Goal: Task Accomplishment & Management: Manage account settings

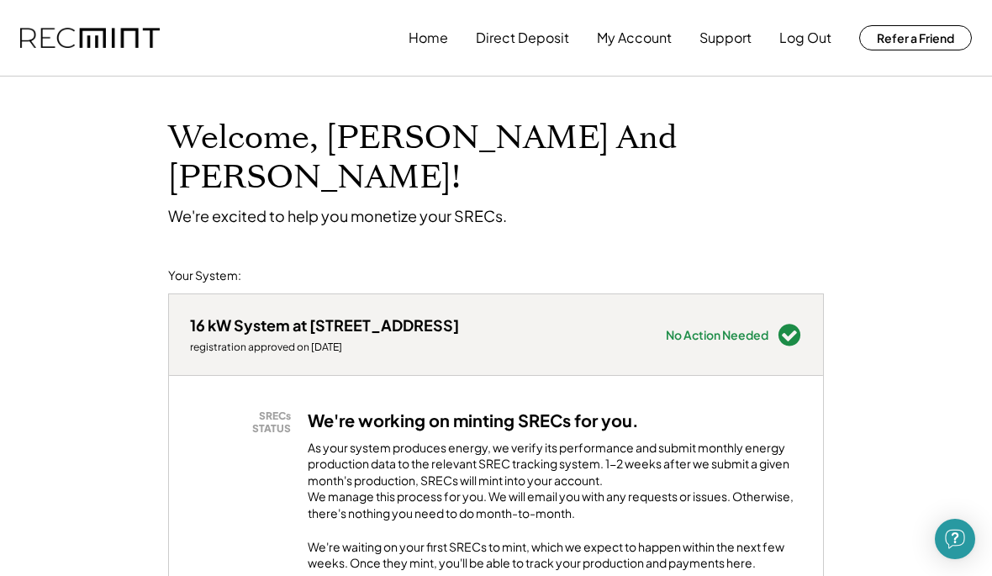
click at [438, 49] on button "Home" at bounding box center [429, 38] width 40 height 34
click at [629, 38] on button "My Account" at bounding box center [634, 38] width 75 height 34
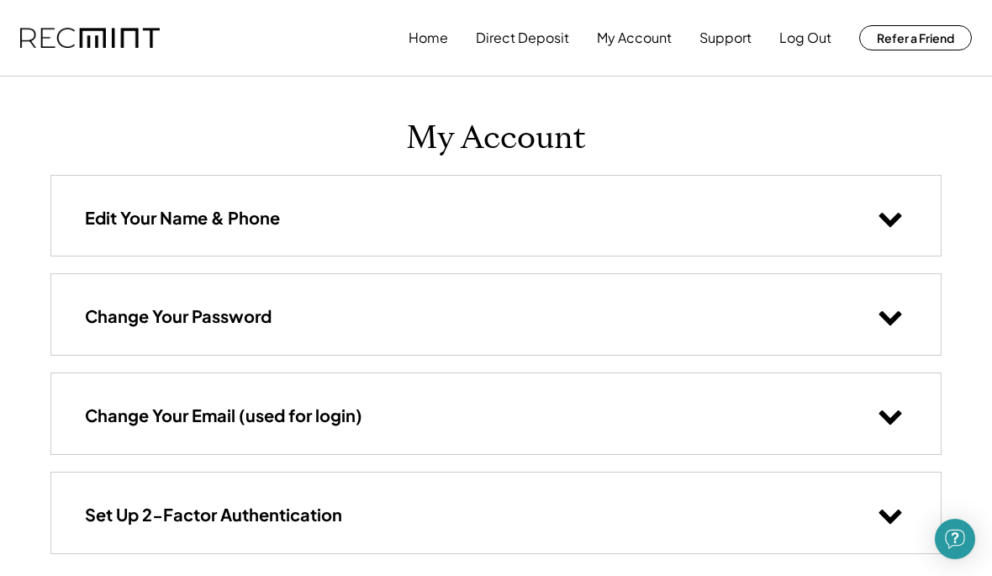
click at [430, 47] on button "Home" at bounding box center [429, 38] width 40 height 34
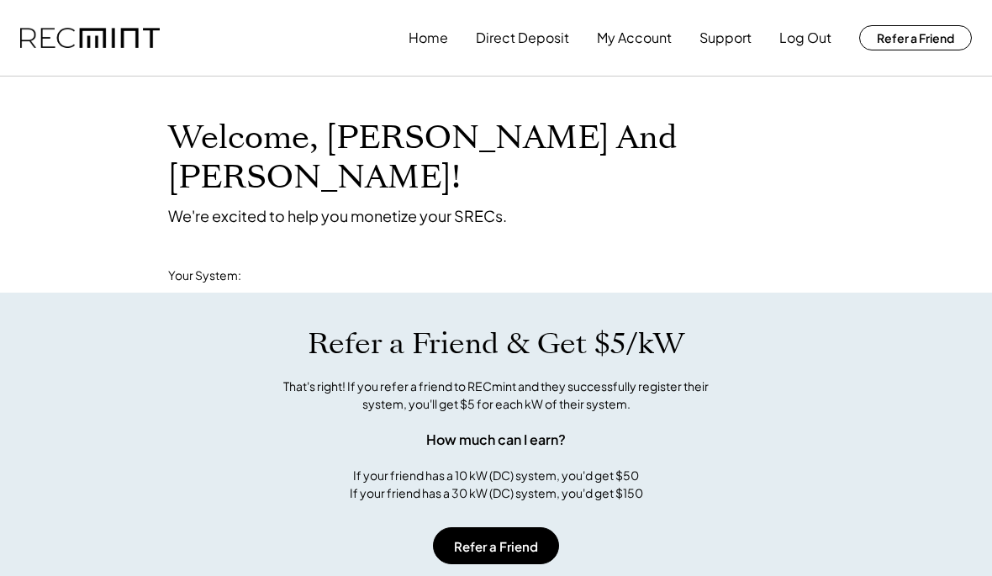
click at [427, 52] on button "Home" at bounding box center [429, 38] width 40 height 34
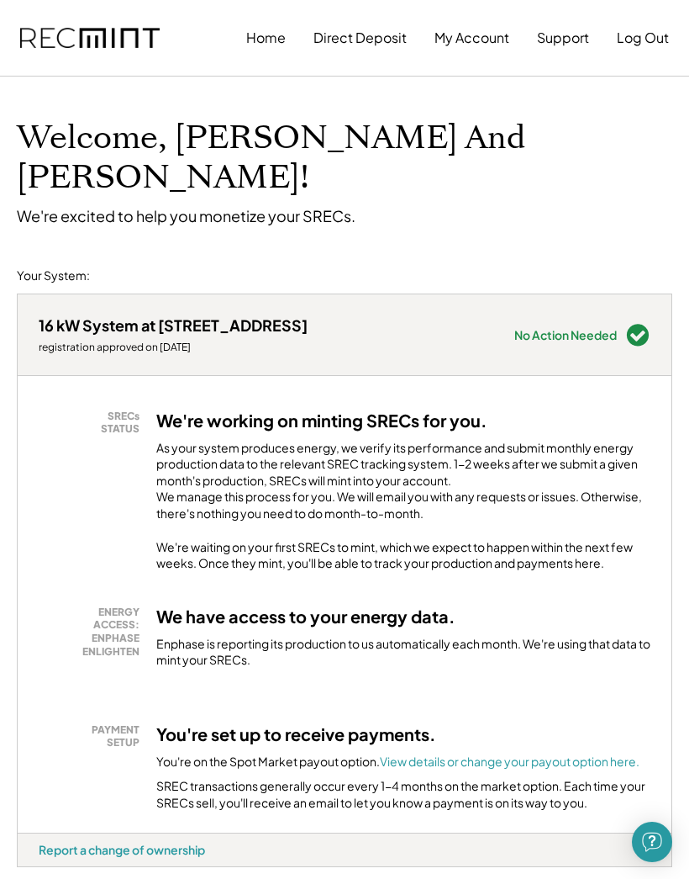
click at [487, 45] on button "My Account" at bounding box center [472, 38] width 75 height 34
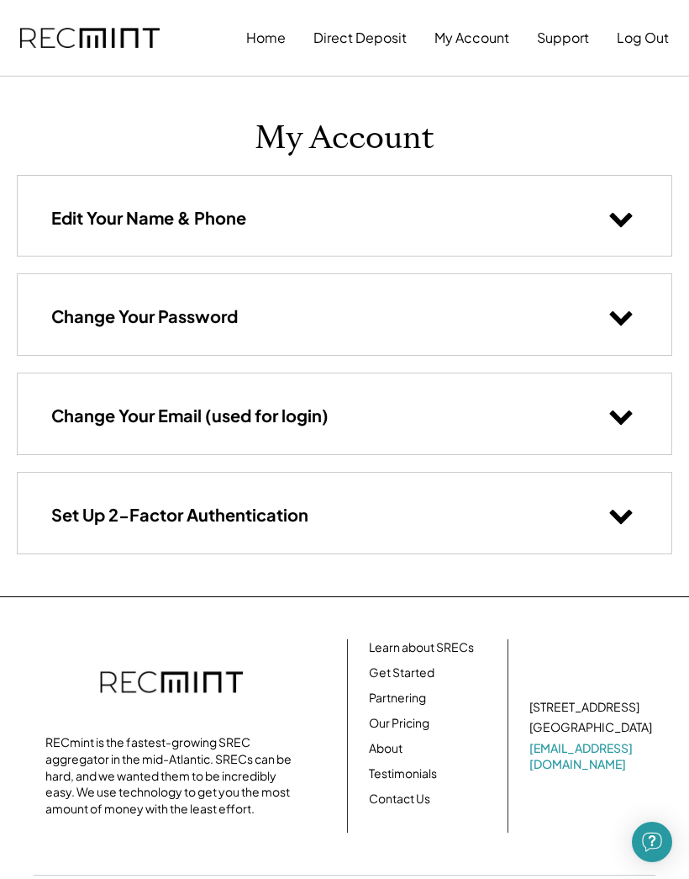
click at [380, 54] on button "Direct Deposit" at bounding box center [360, 38] width 93 height 34
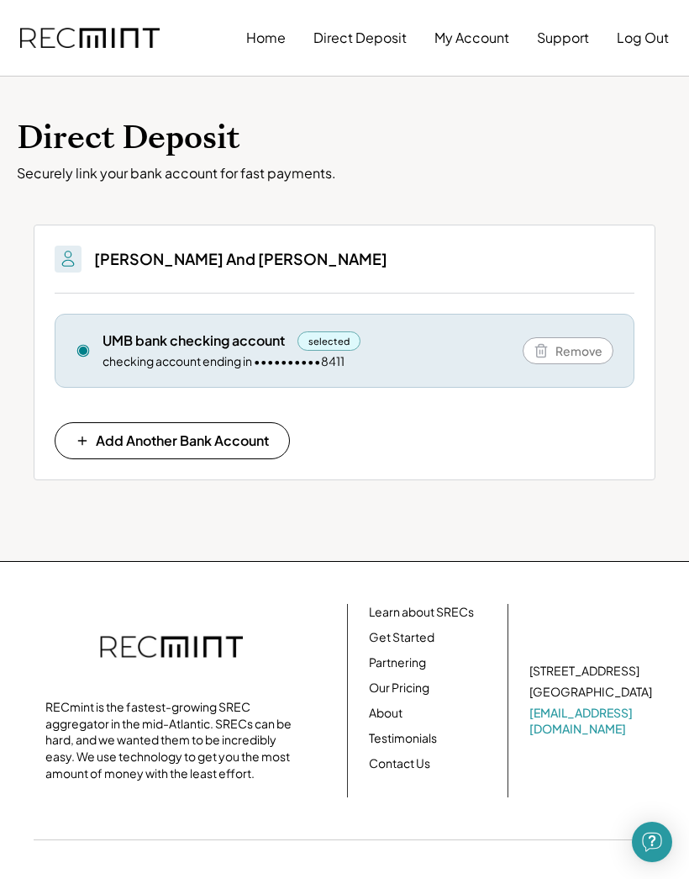
click at [284, 38] on button "Home" at bounding box center [266, 38] width 40 height 34
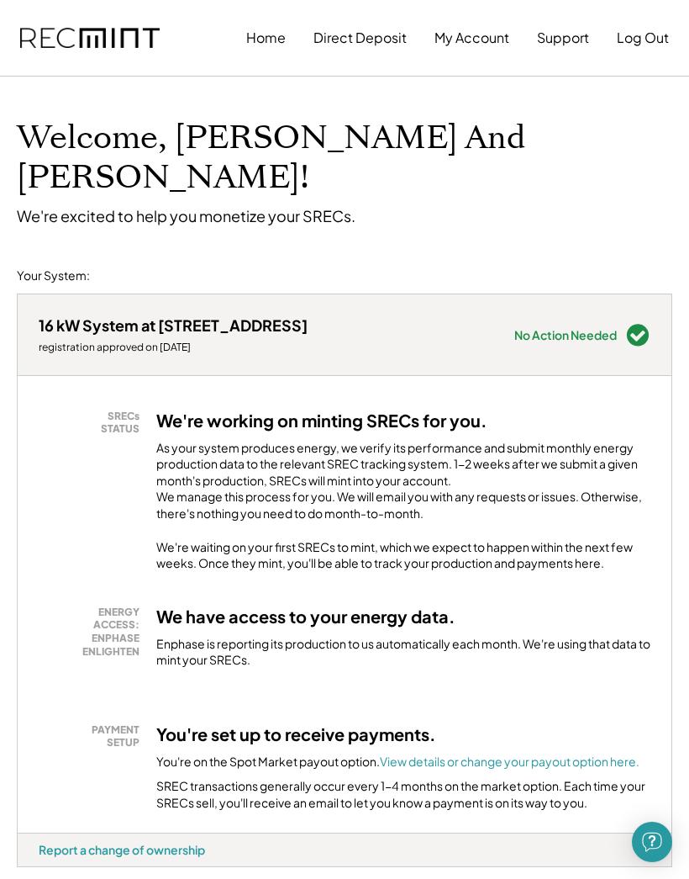
click at [599, 753] on font "View details or change your payout option here." at bounding box center [510, 760] width 260 height 15
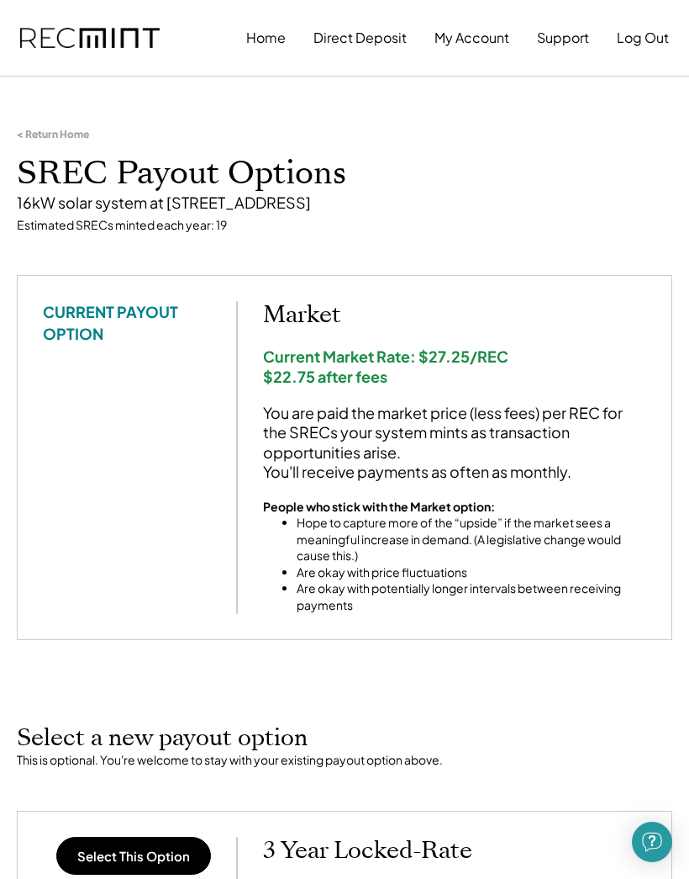
click at [113, 46] on img at bounding box center [90, 38] width 140 height 21
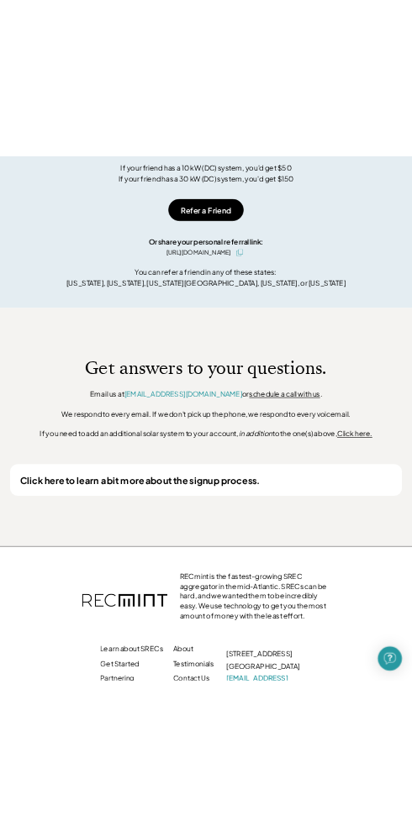
scroll to position [1645, 0]
